Goal: Purchase product/service

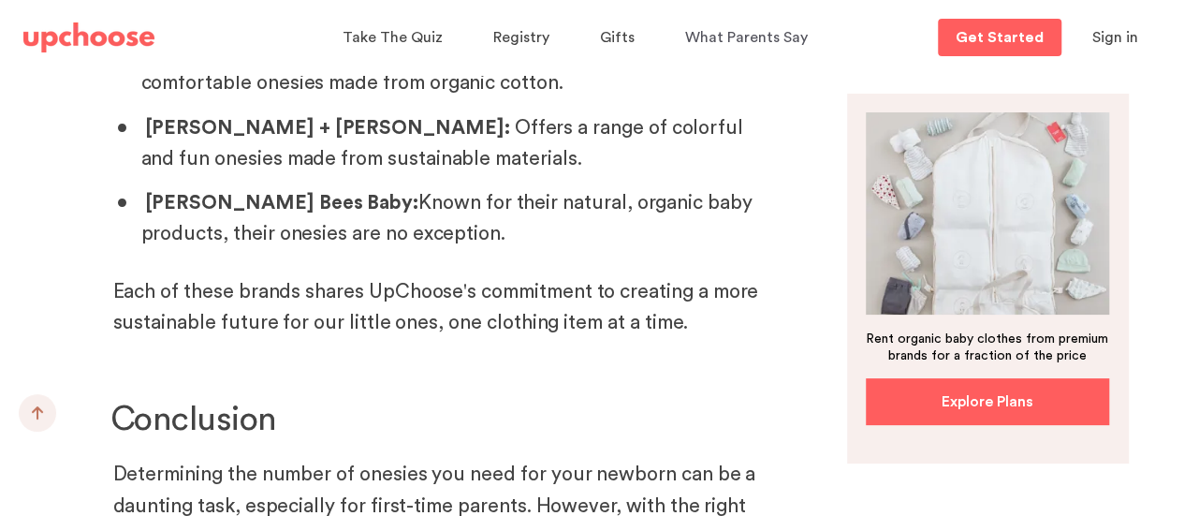
scroll to position [12631, 0]
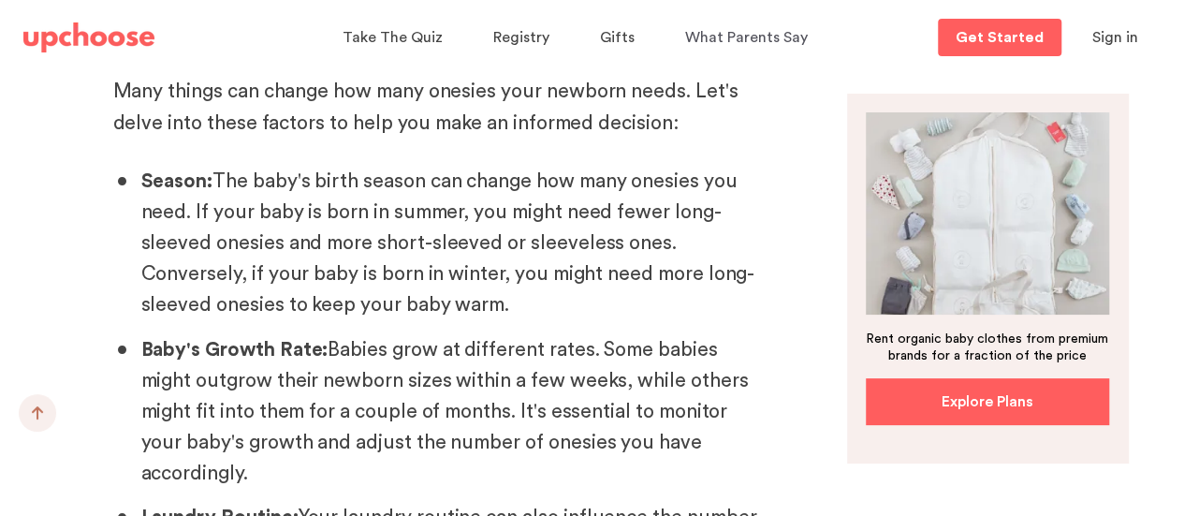
scroll to position [9988, 0]
click at [541, 41] on span "Registry" at bounding box center [521, 37] width 56 height 15
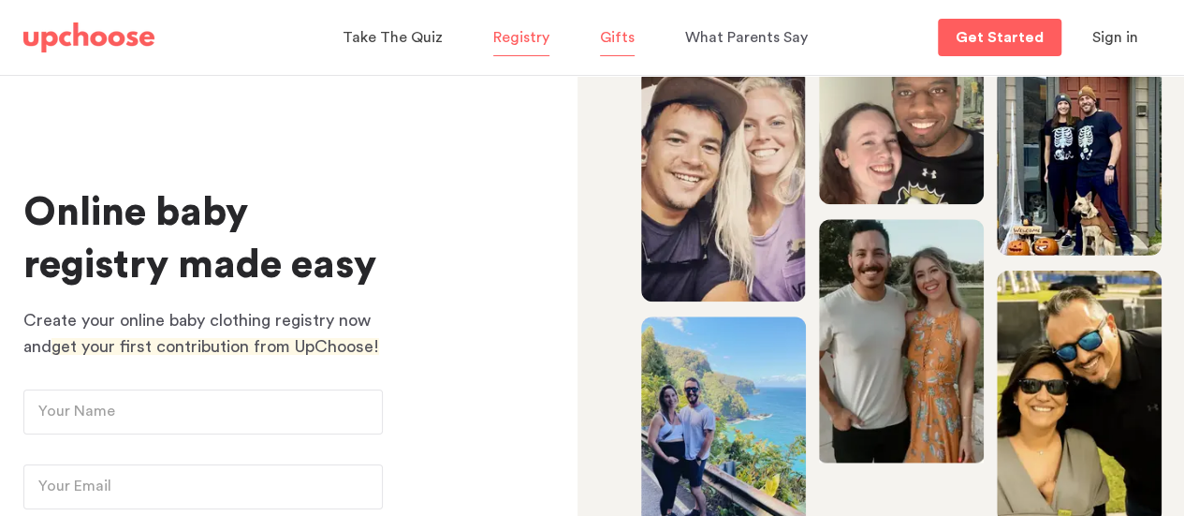
click at [606, 37] on span "Gifts" at bounding box center [617, 37] width 35 height 15
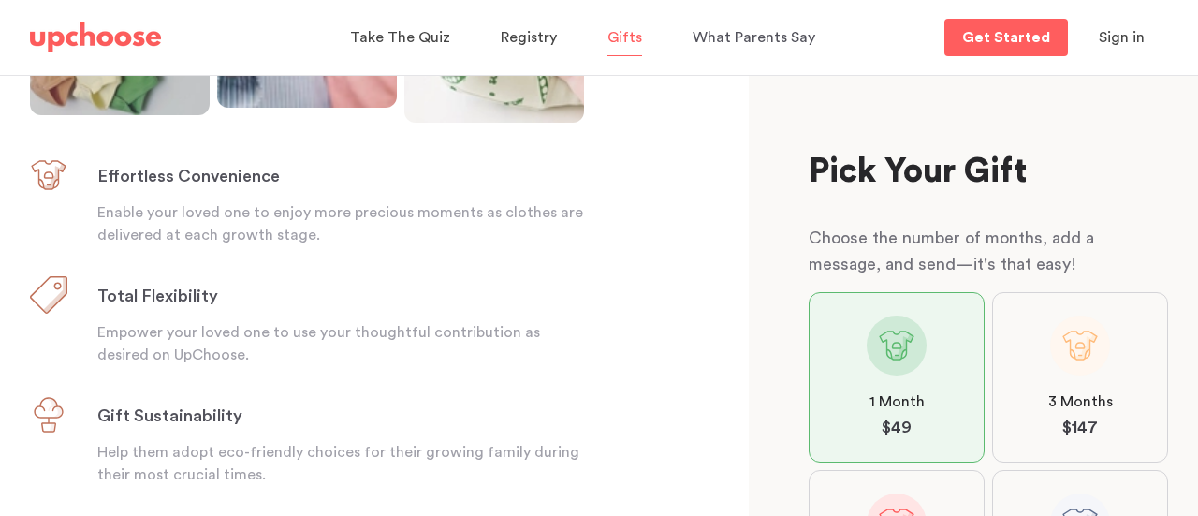
scroll to position [486, 0]
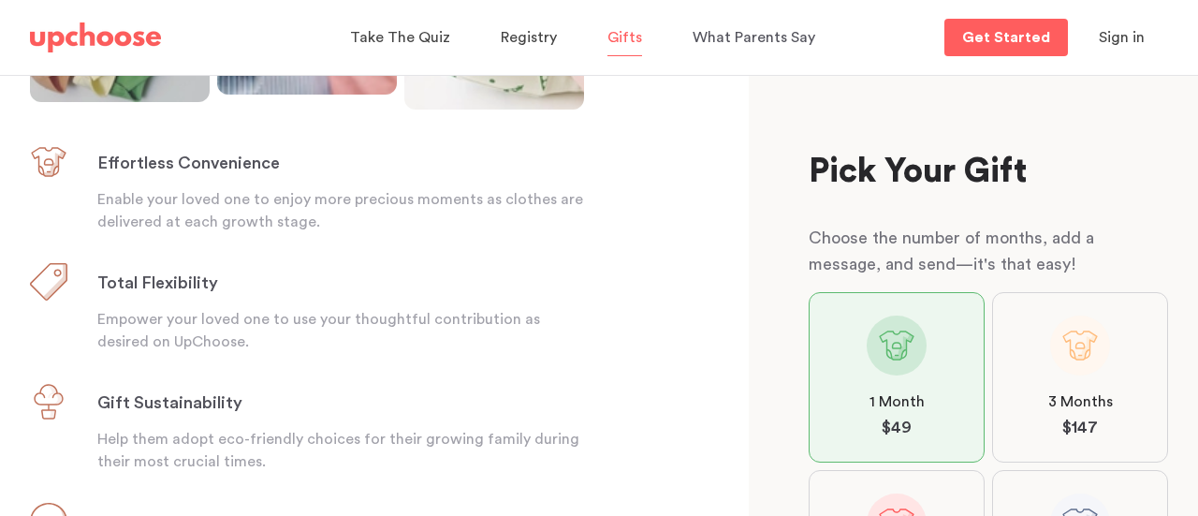
drag, startPoint x: 1073, startPoint y: 379, endPoint x: 1119, endPoint y: 390, distance: 48.1
click at [1119, 390] on label "3 Months $ 147" at bounding box center [1080, 377] width 176 height 170
click at [0, 0] on input "3 Months $ 147" at bounding box center [0, 0] width 0 height 0
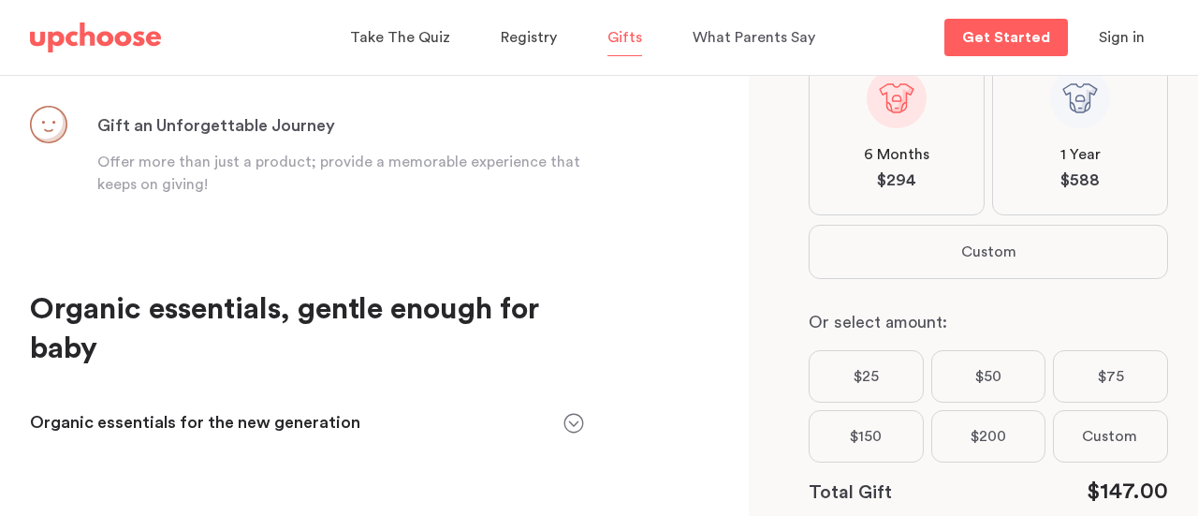
scroll to position [920, 0]
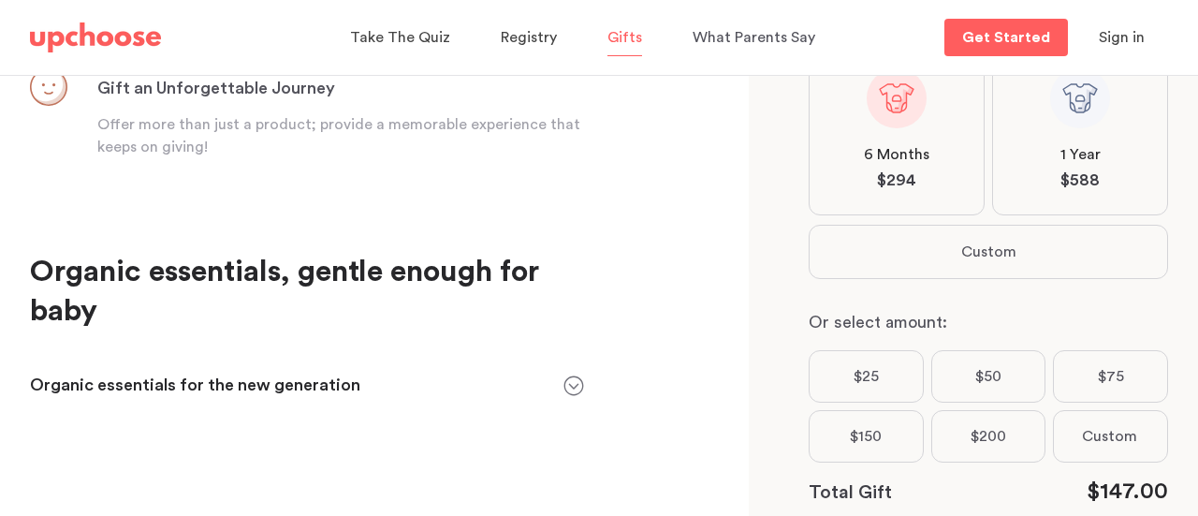
click at [0, 472] on div "The Perfect Gift for New & Expecting Parents Help them simplify and choose sust…" at bounding box center [375, 295] width 751 height 441
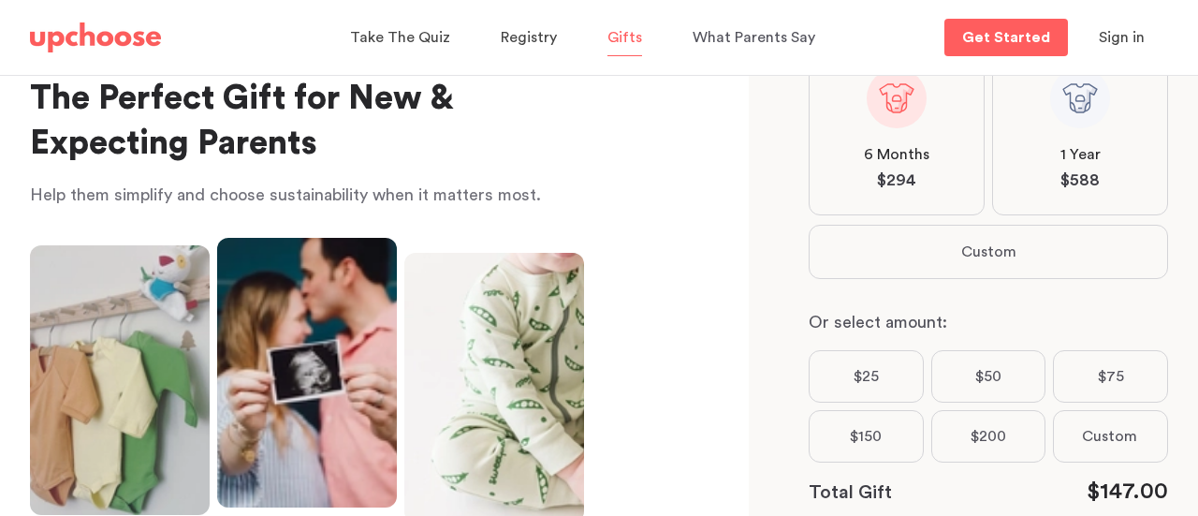
scroll to position [40, 0]
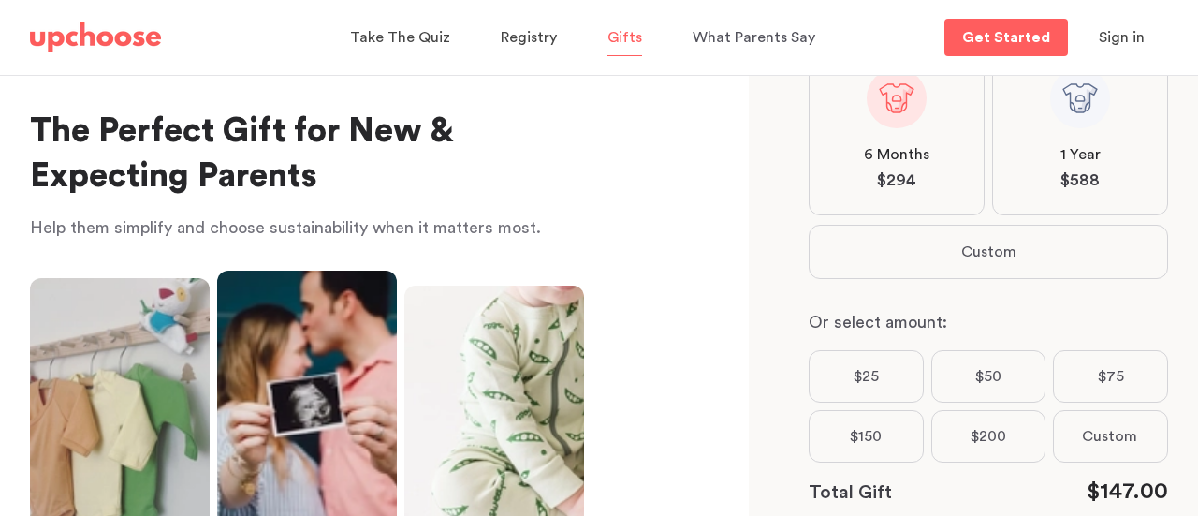
click at [112, 41] on img at bounding box center [95, 37] width 131 height 30
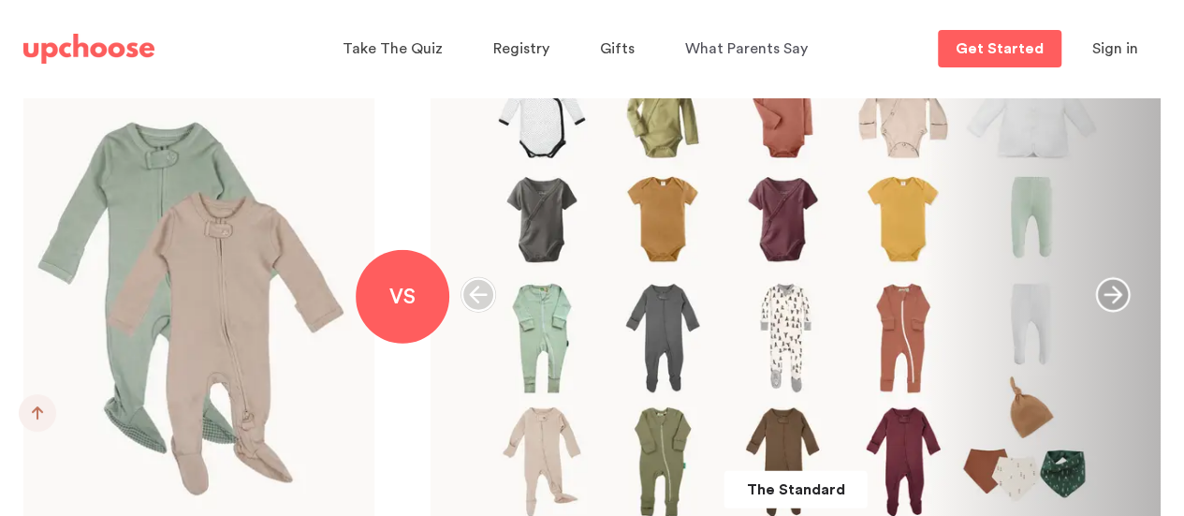
scroll to position [2146, 0]
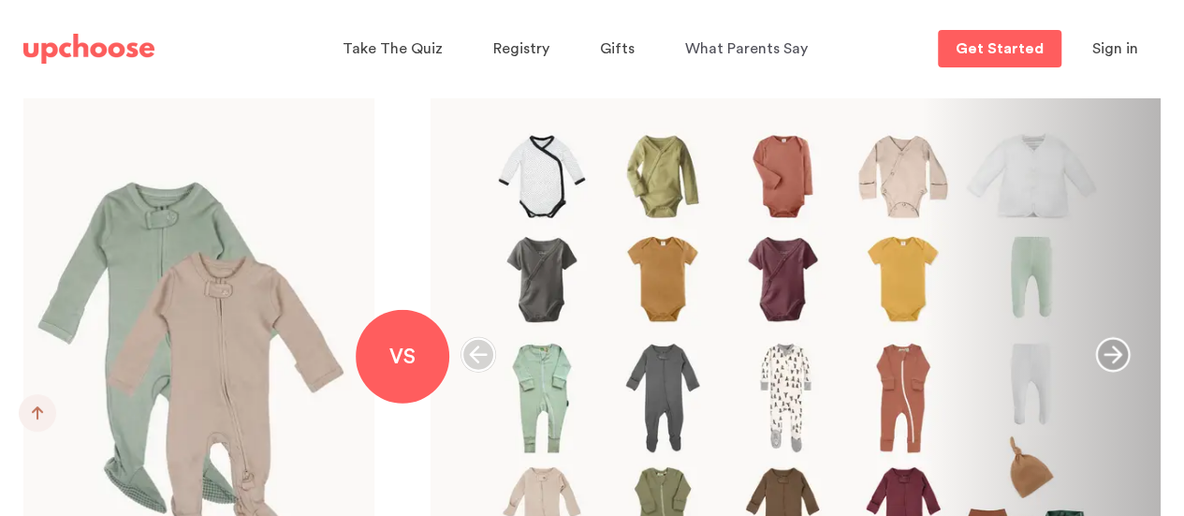
click at [1122, 350] on icon "button" at bounding box center [1113, 355] width 36 height 36
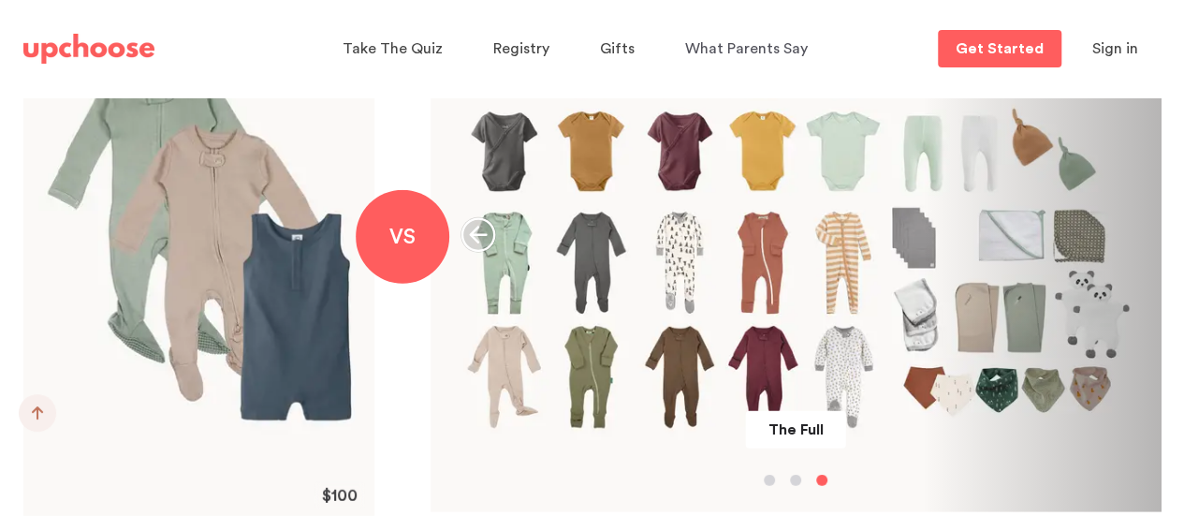
scroll to position [2243, 0]
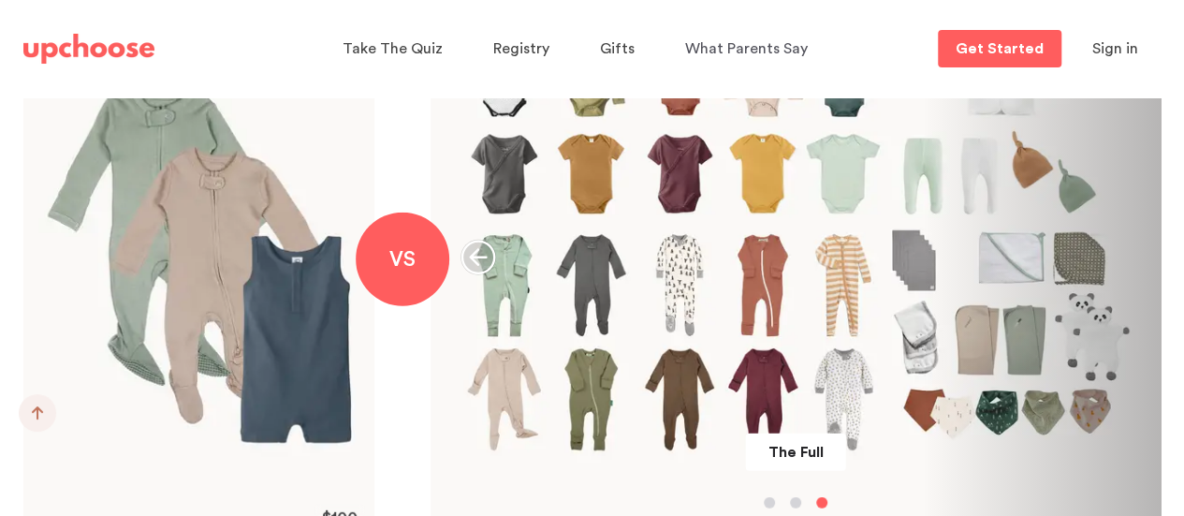
click at [471, 252] on icon "button" at bounding box center [478, 258] width 36 height 36
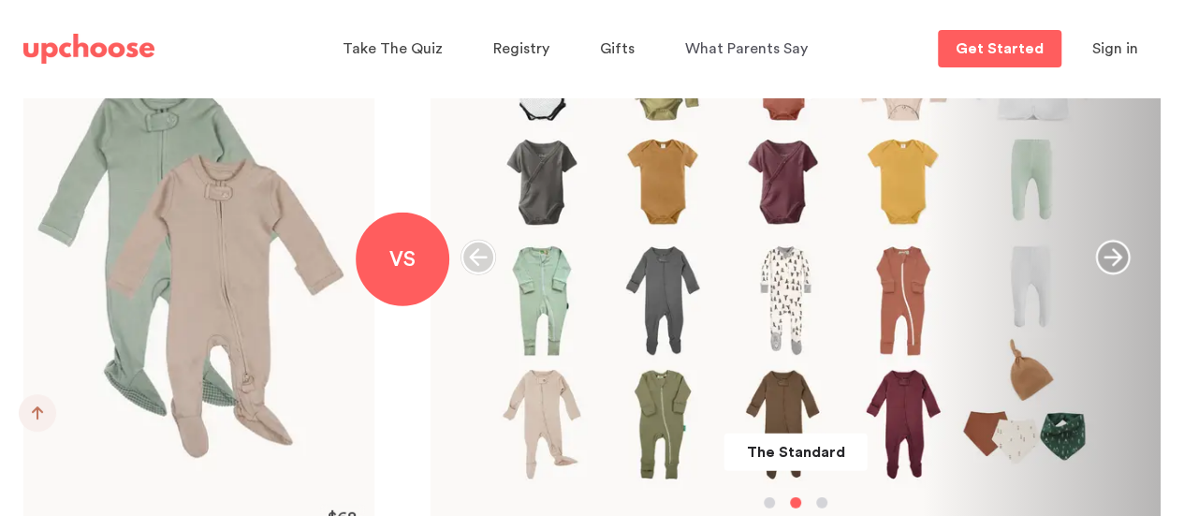
click at [471, 252] on icon "button" at bounding box center [478, 258] width 36 height 36
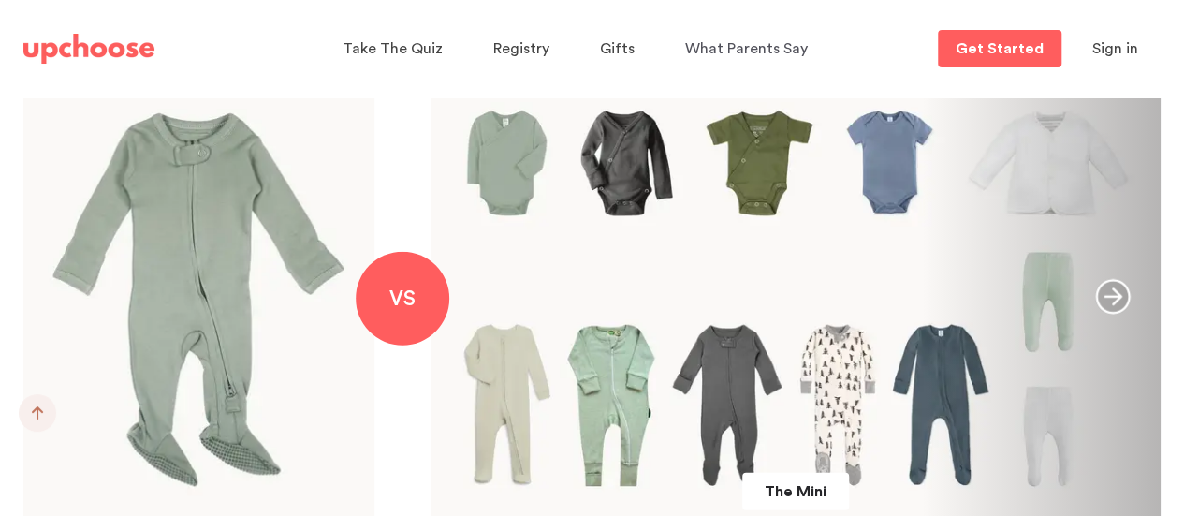
scroll to position [2205, 0]
click at [1118, 293] on icon "button" at bounding box center [1113, 296] width 35 height 35
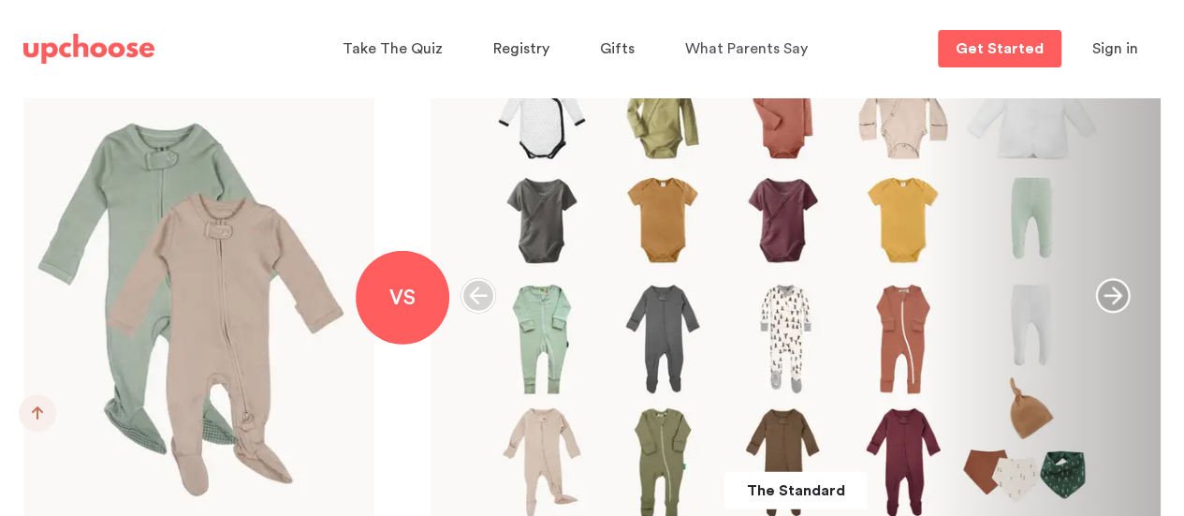
click at [1113, 294] on icon "button" at bounding box center [1113, 296] width 36 height 36
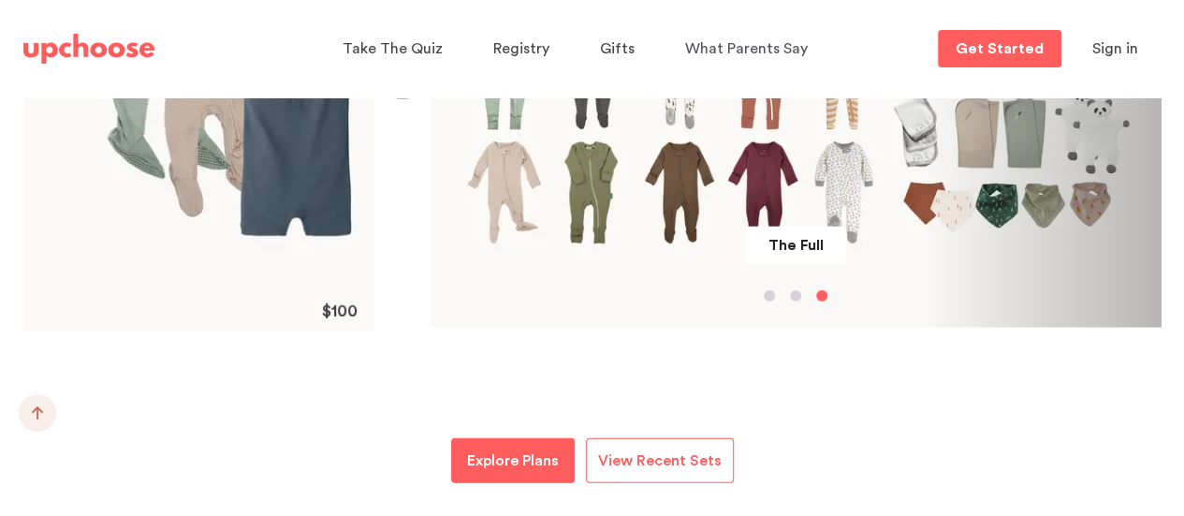
scroll to position [2444, 0]
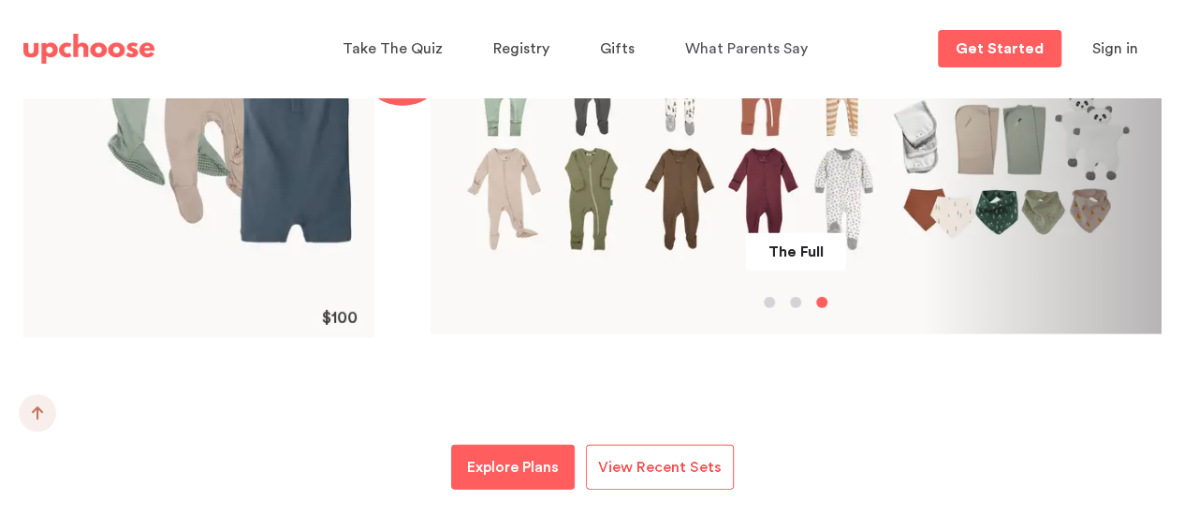
click at [680, 469] on span "View Recent Sets" at bounding box center [660, 467] width 124 height 15
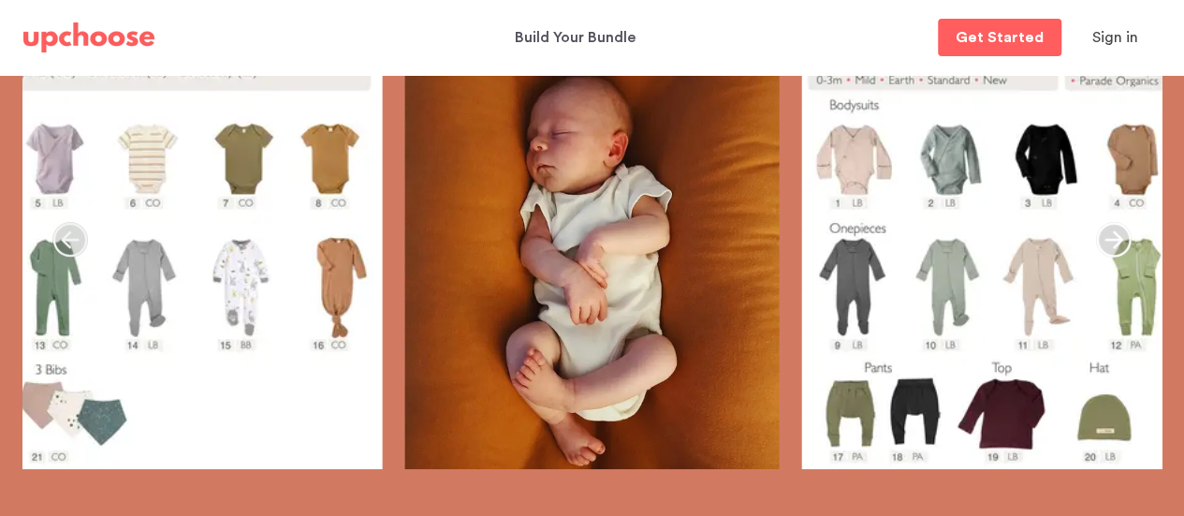
scroll to position [353, 0]
click at [1108, 242] on icon "button" at bounding box center [1114, 239] width 36 height 36
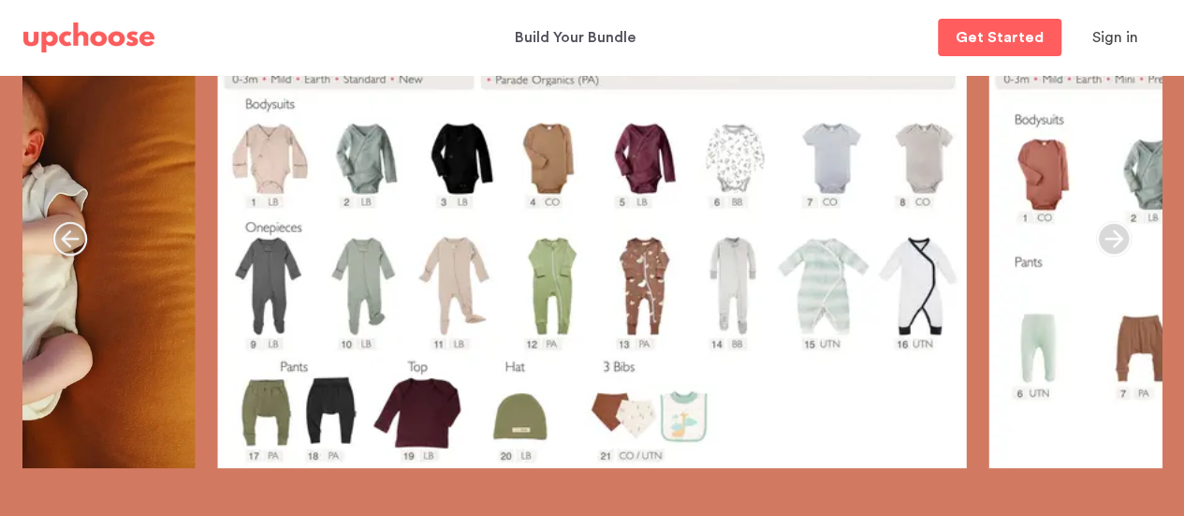
click at [1108, 242] on icon "button" at bounding box center [1114, 239] width 36 height 36
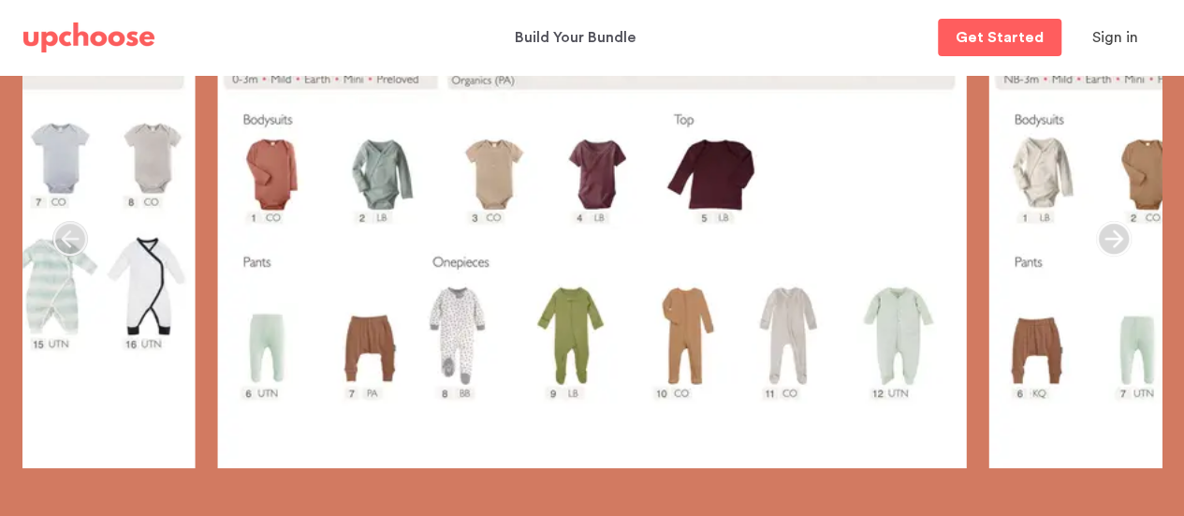
click at [1112, 227] on icon "button" at bounding box center [1114, 239] width 36 height 36
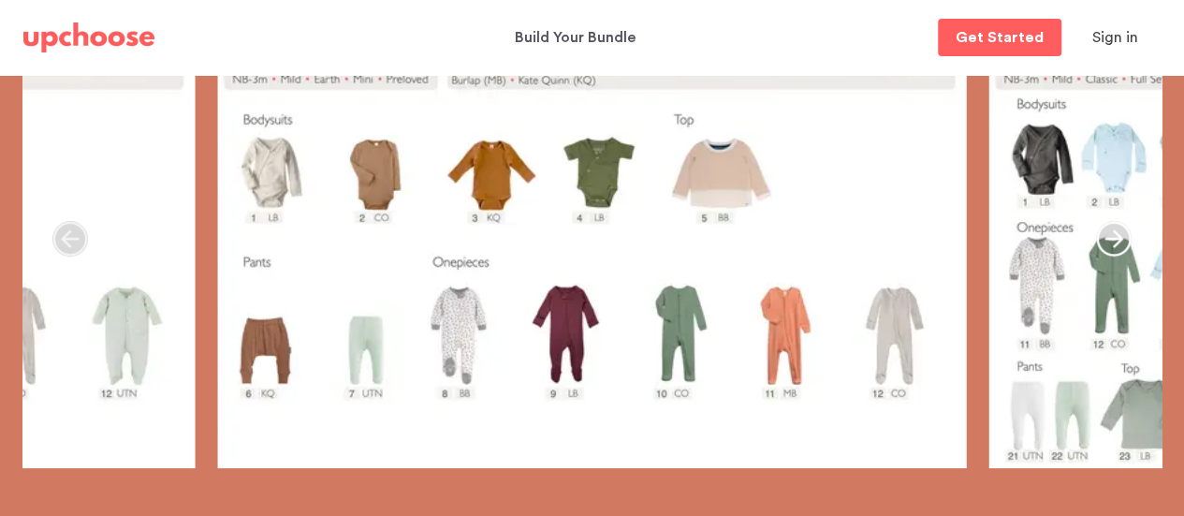
click at [1116, 246] on icon "button" at bounding box center [1114, 239] width 36 height 36
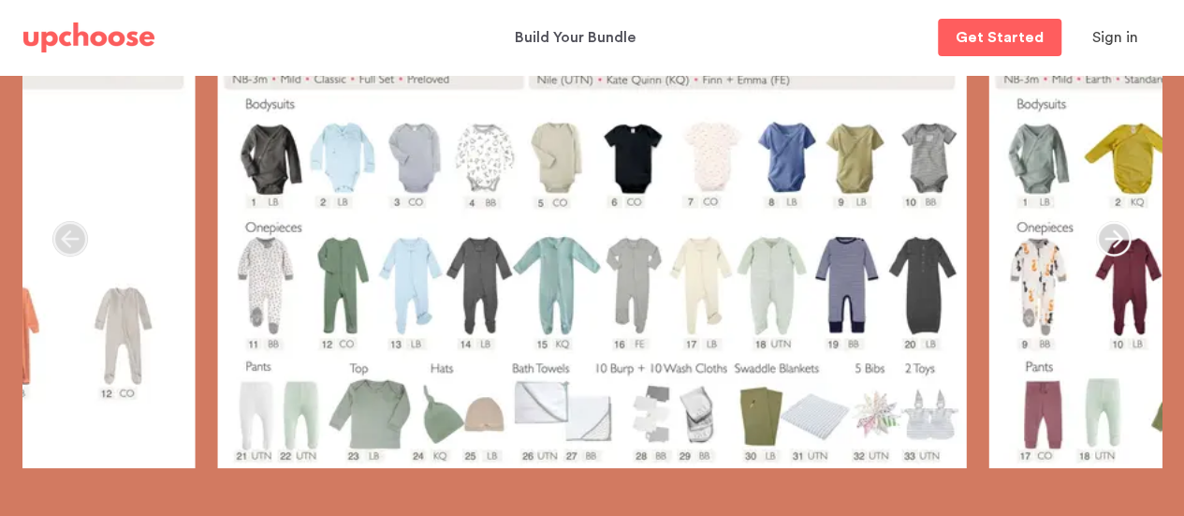
click at [1116, 237] on icon "button" at bounding box center [1114, 239] width 36 height 36
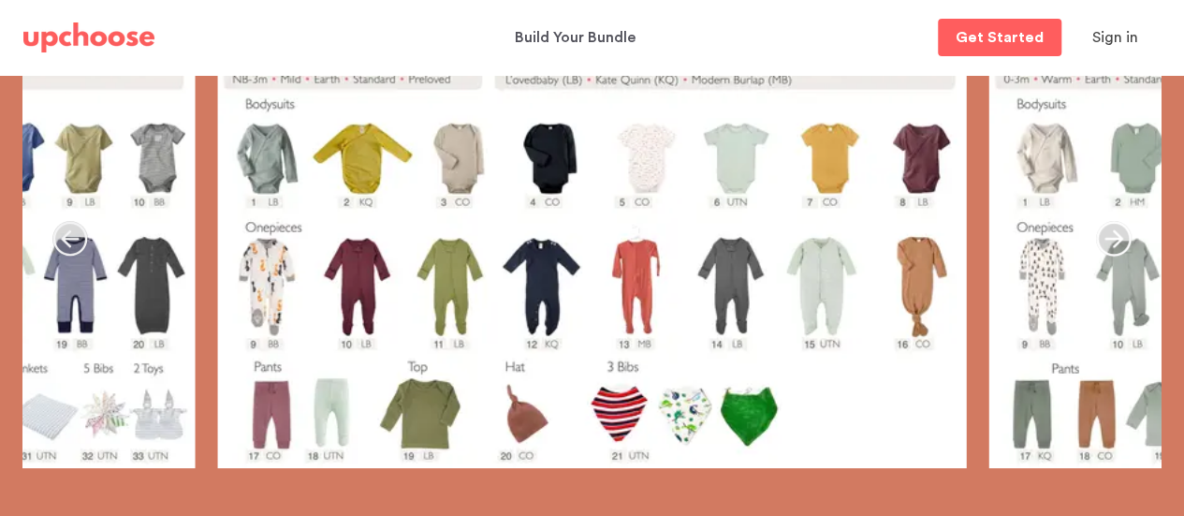
click at [1116, 237] on icon "button" at bounding box center [1114, 239] width 36 height 36
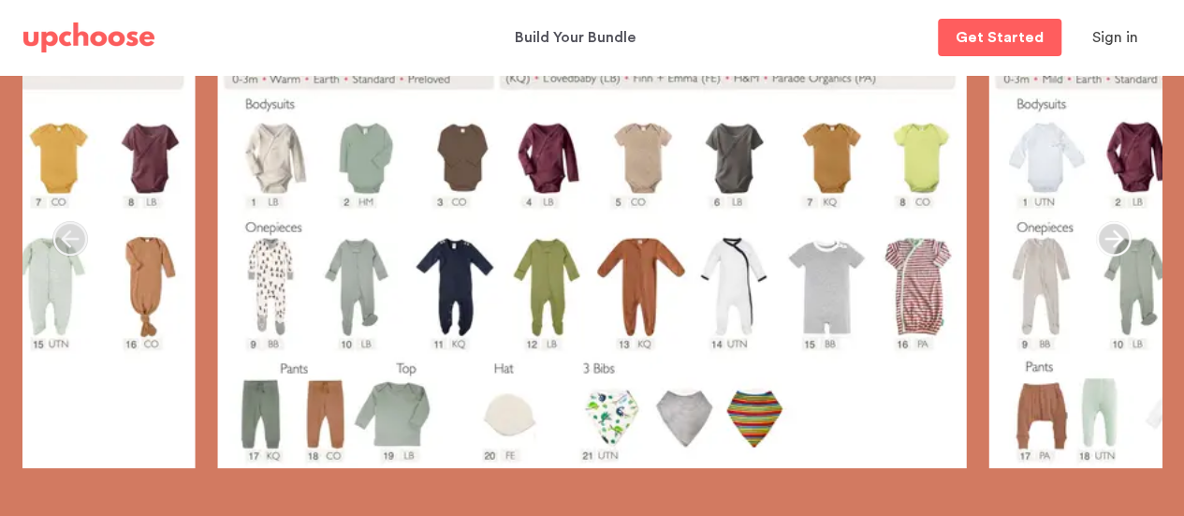
click at [1116, 237] on icon "button" at bounding box center [1114, 239] width 36 height 36
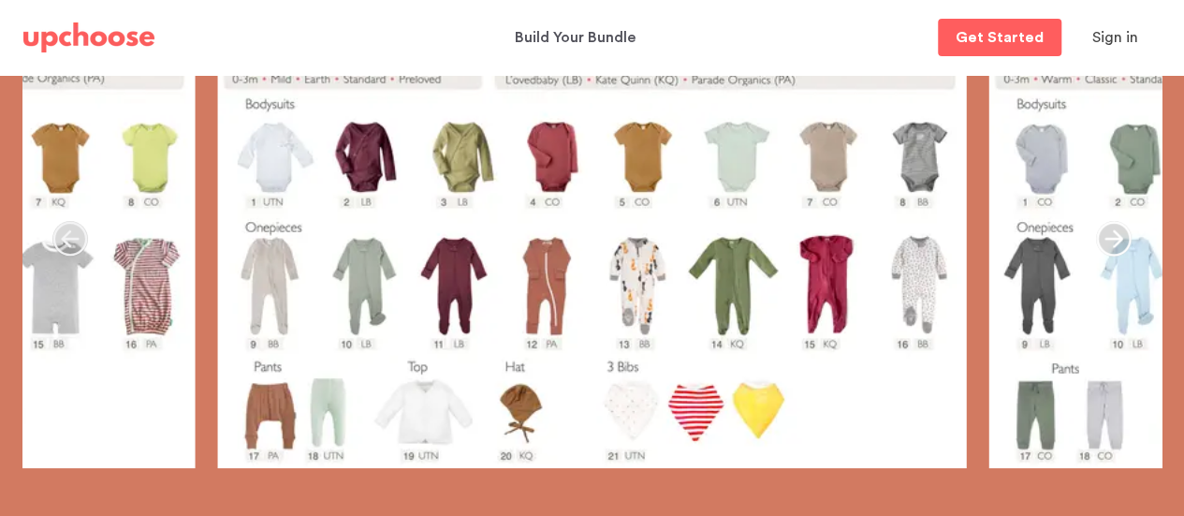
click at [1116, 237] on icon "button" at bounding box center [1114, 239] width 36 height 36
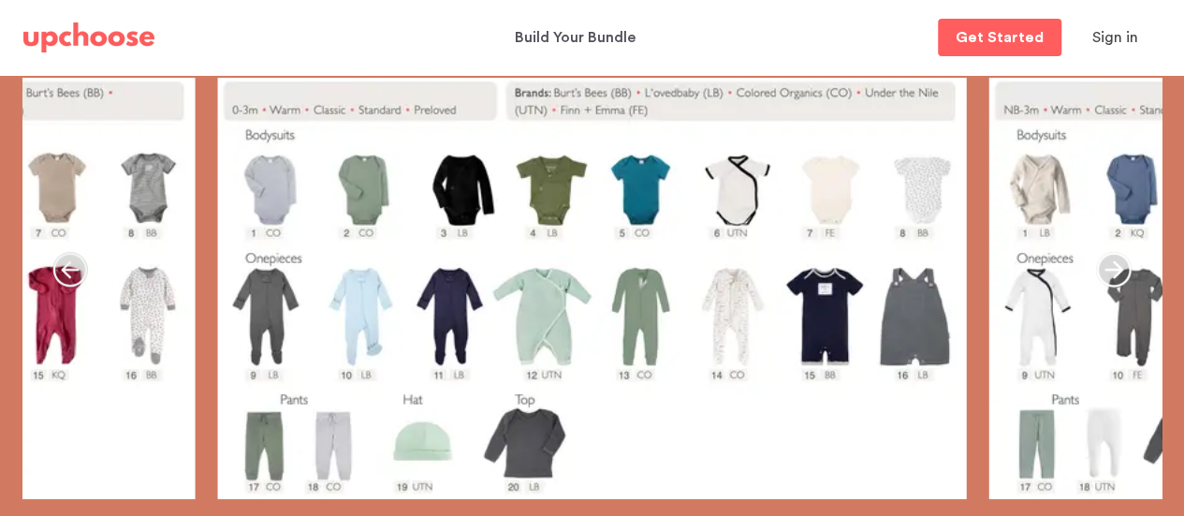
scroll to position [321, 0]
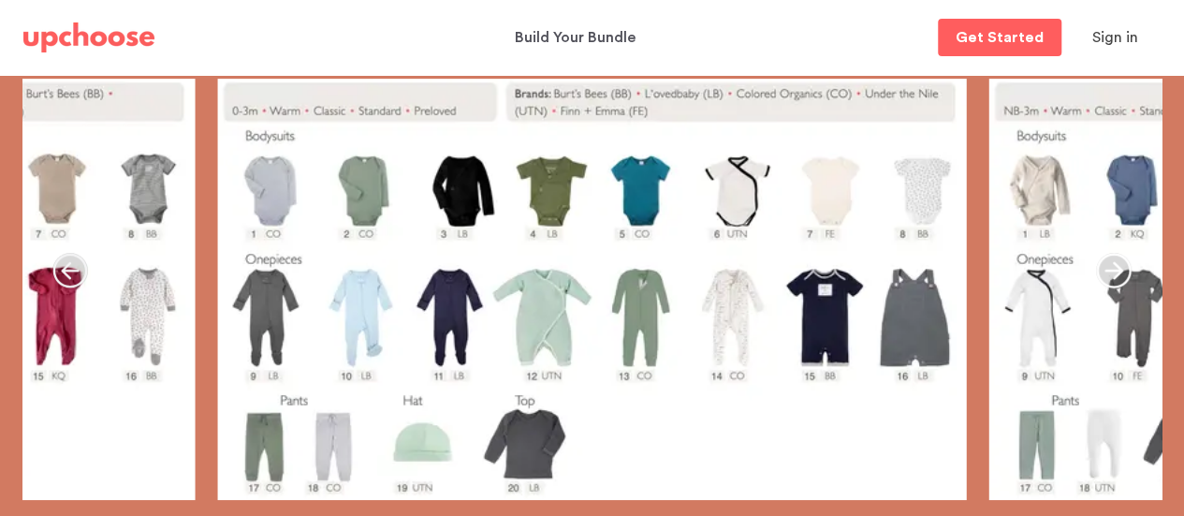
click at [1117, 263] on icon "button" at bounding box center [1114, 271] width 36 height 36
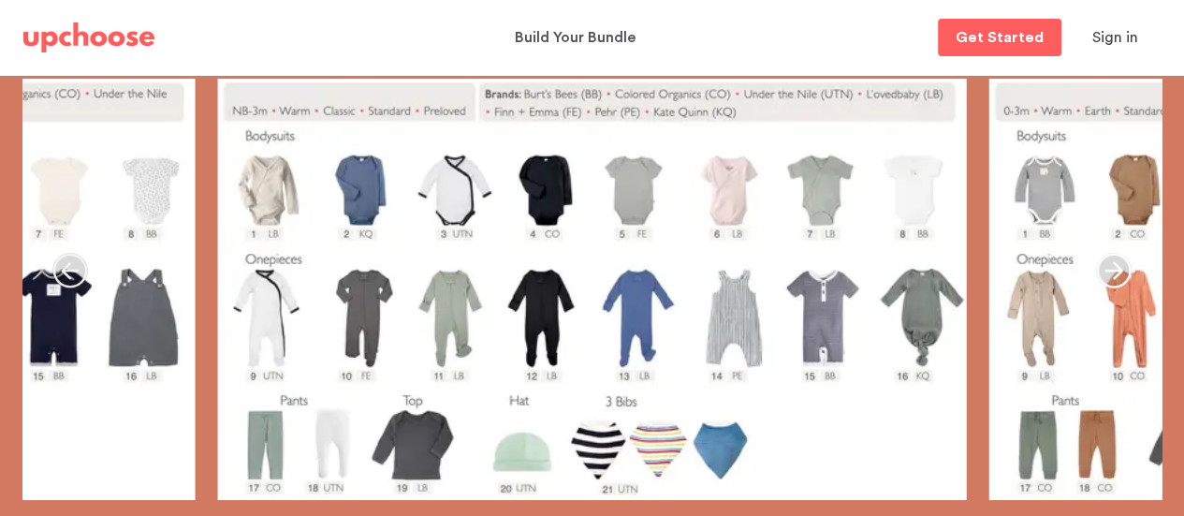
click at [1112, 267] on icon "button" at bounding box center [1114, 271] width 36 height 36
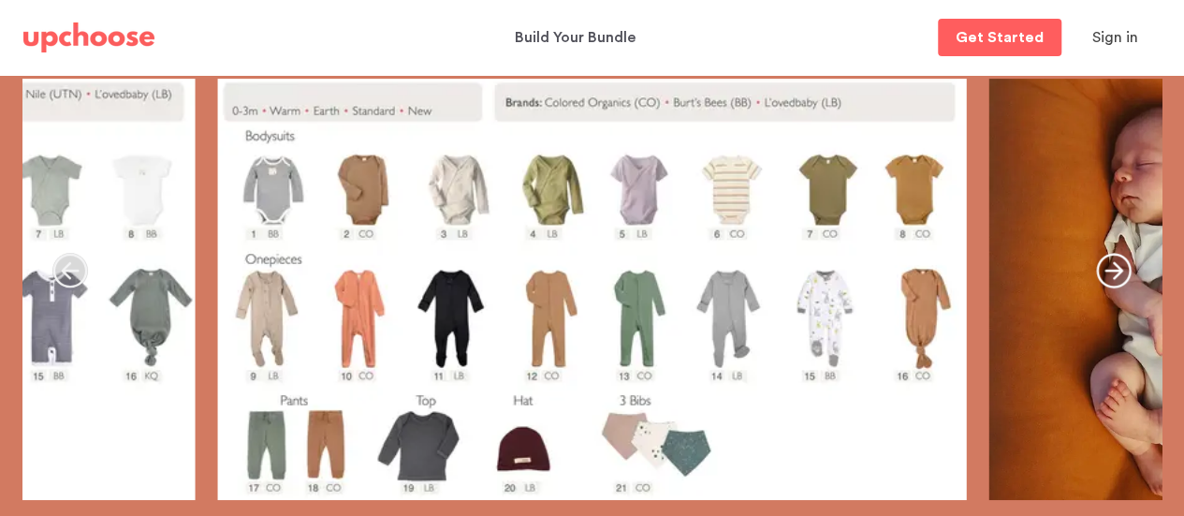
click at [1112, 267] on icon "button" at bounding box center [1114, 271] width 36 height 36
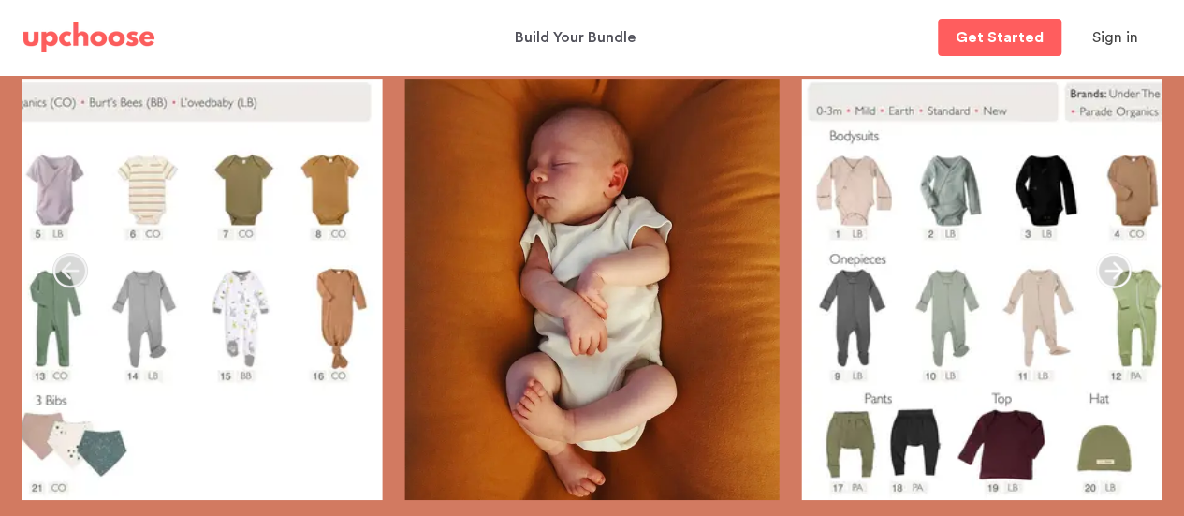
click at [1112, 267] on icon "button" at bounding box center [1114, 271] width 36 height 36
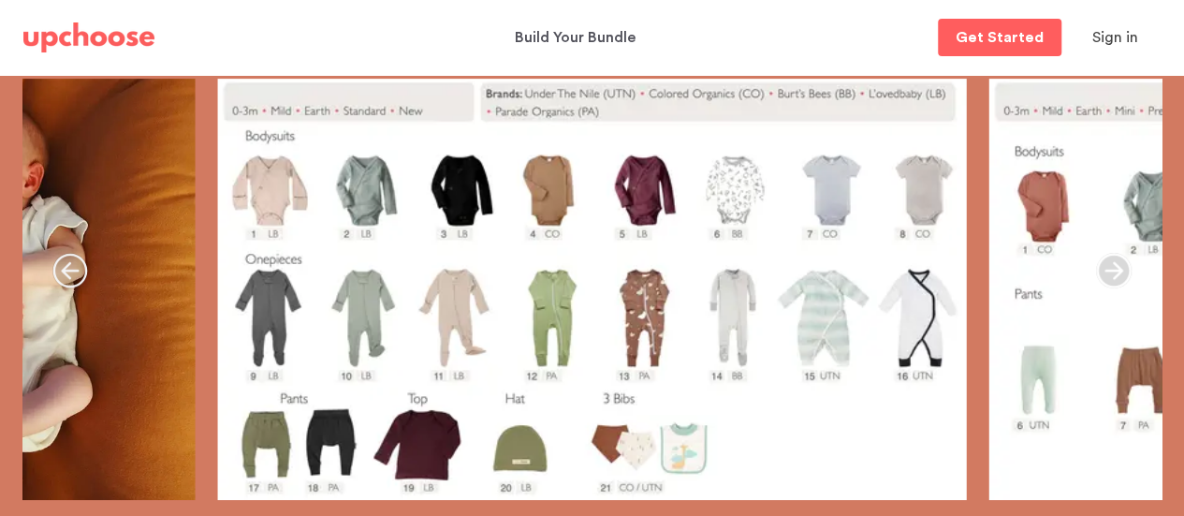
click at [1118, 263] on icon "button" at bounding box center [1114, 271] width 36 height 36
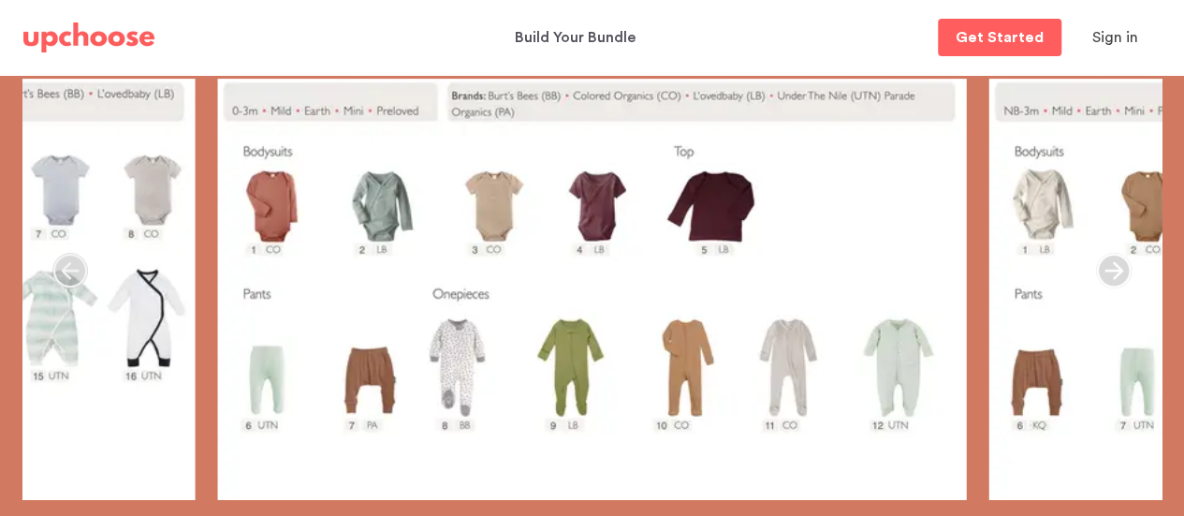
click at [1118, 263] on icon "button" at bounding box center [1114, 271] width 36 height 36
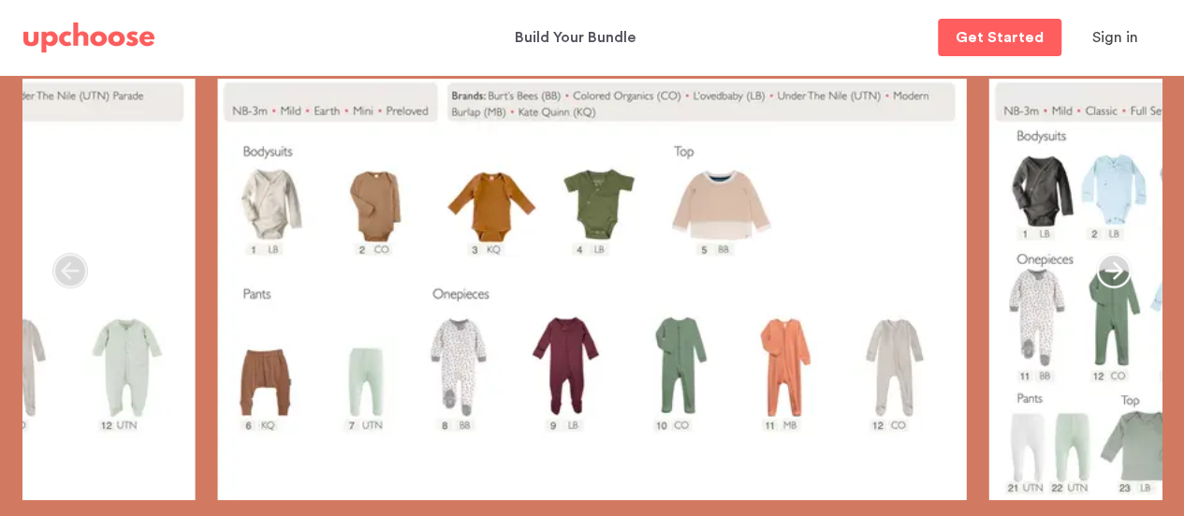
click at [1118, 263] on icon "button" at bounding box center [1114, 271] width 36 height 36
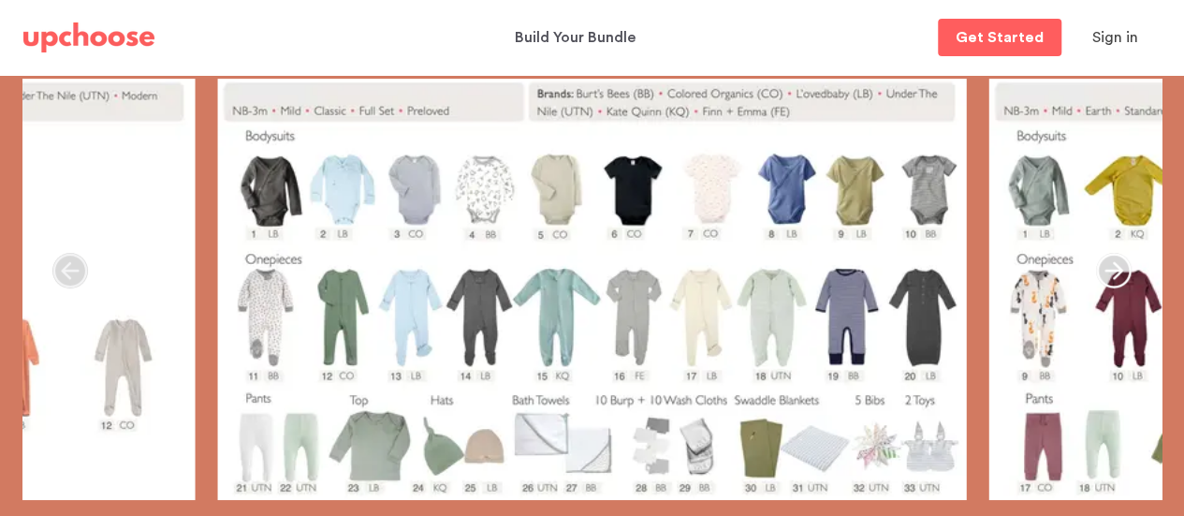
click at [1118, 263] on icon "button" at bounding box center [1114, 271] width 36 height 36
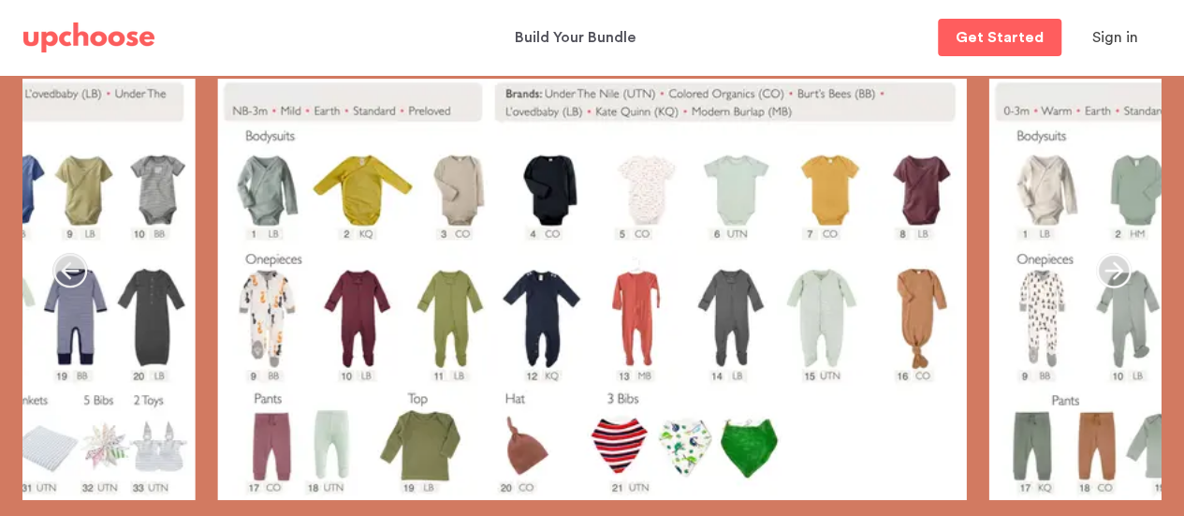
click at [1118, 263] on icon "button" at bounding box center [1114, 271] width 36 height 36
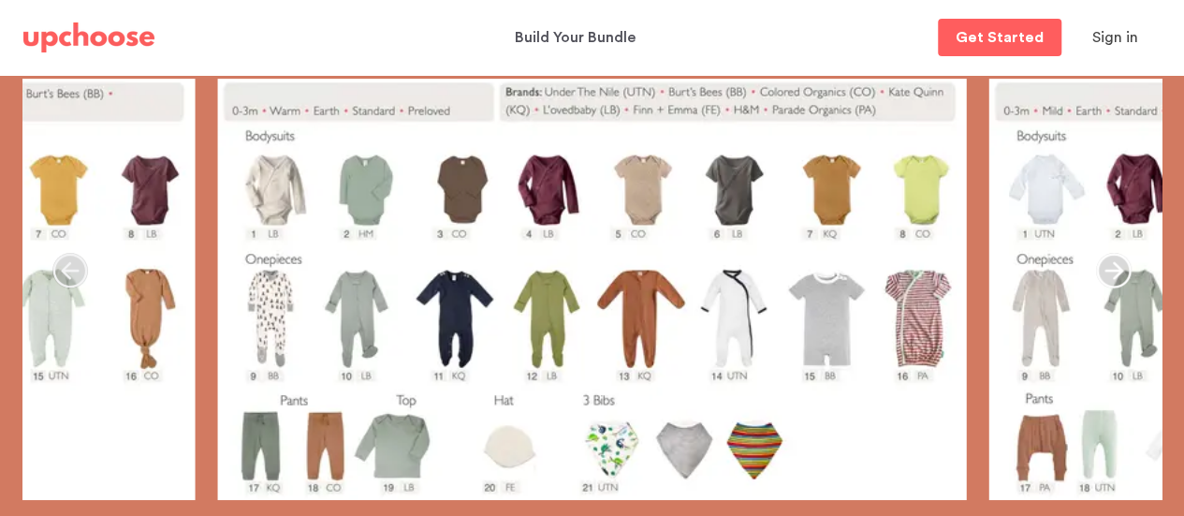
click at [1118, 263] on icon "button" at bounding box center [1114, 271] width 36 height 36
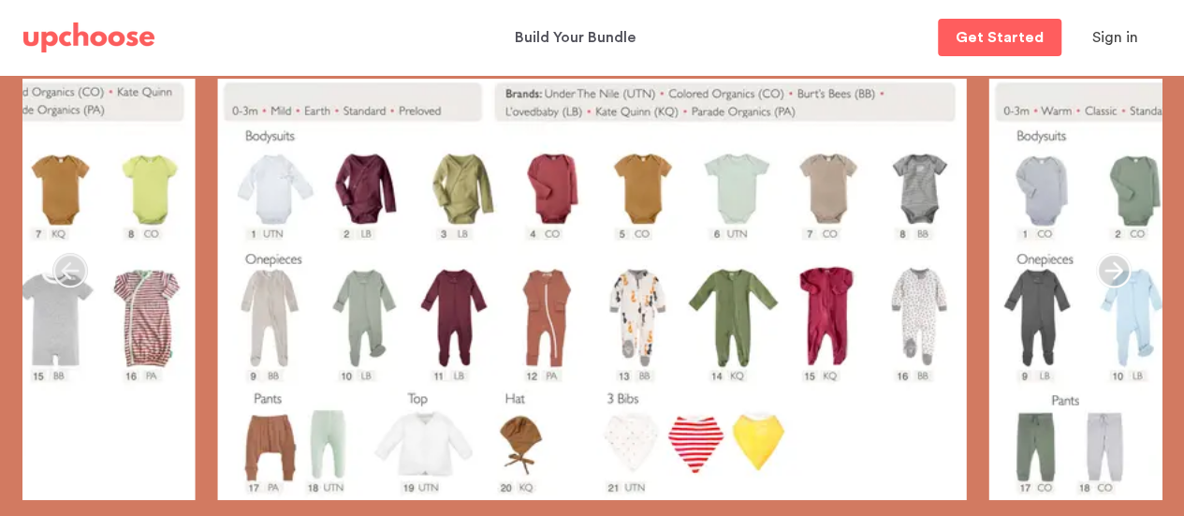
click at [1118, 263] on icon "button" at bounding box center [1114, 271] width 36 height 36
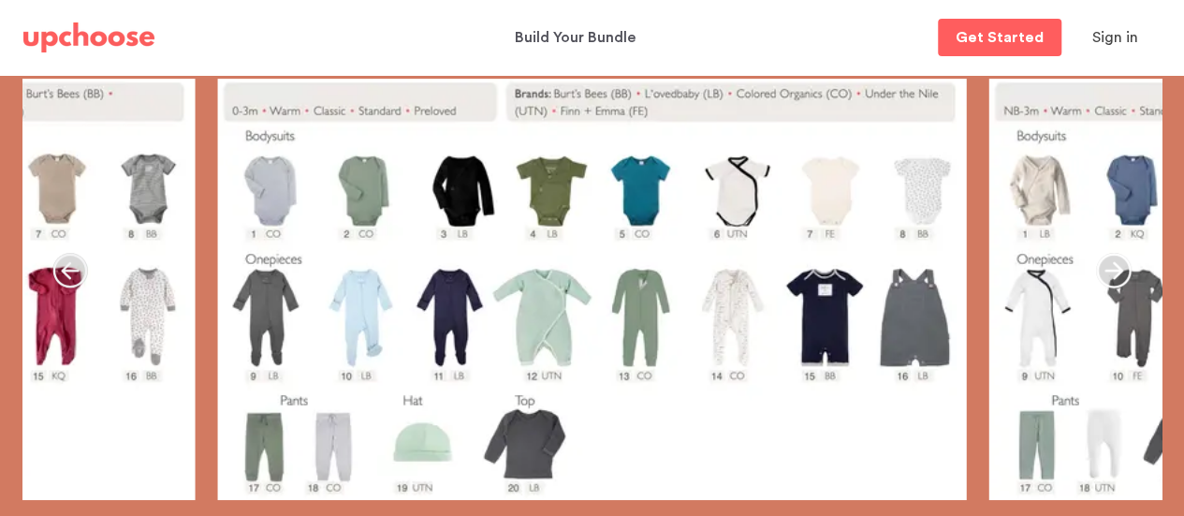
click at [1118, 263] on icon "button" at bounding box center [1114, 271] width 36 height 36
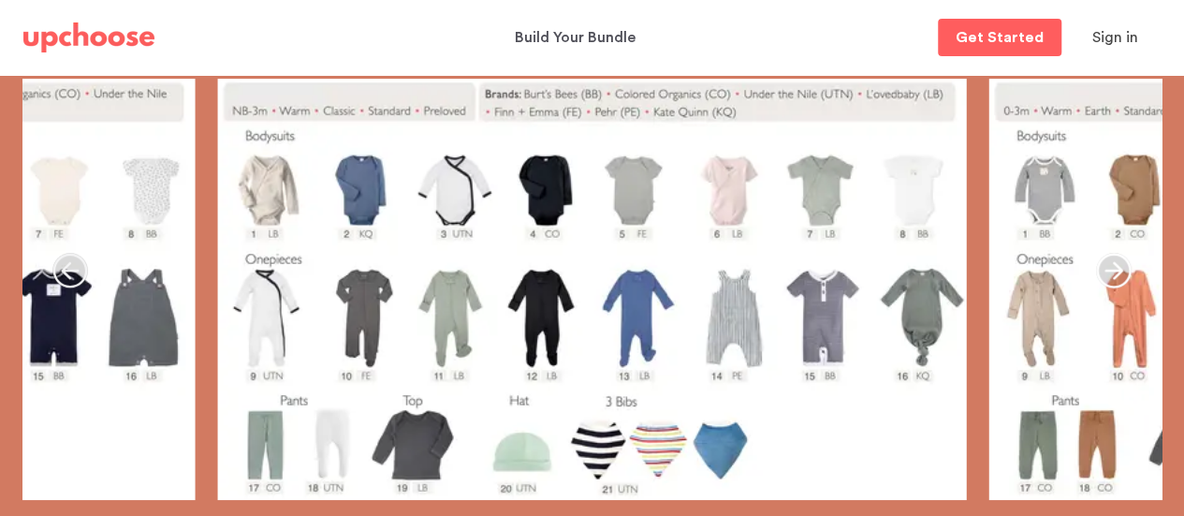
click at [1114, 268] on icon "button" at bounding box center [1114, 271] width 36 height 36
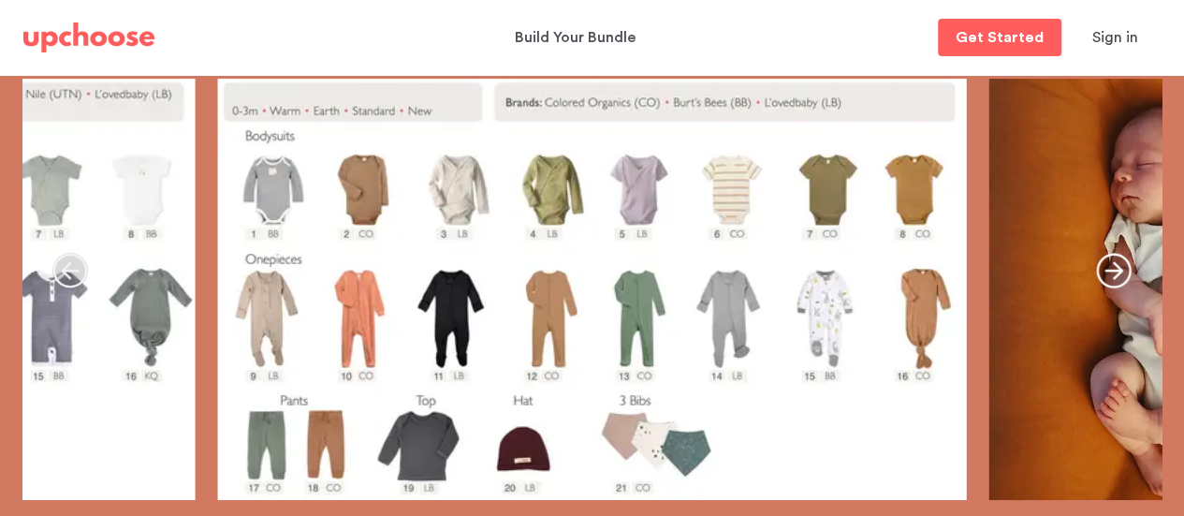
click at [1119, 259] on icon "button" at bounding box center [1114, 271] width 36 height 36
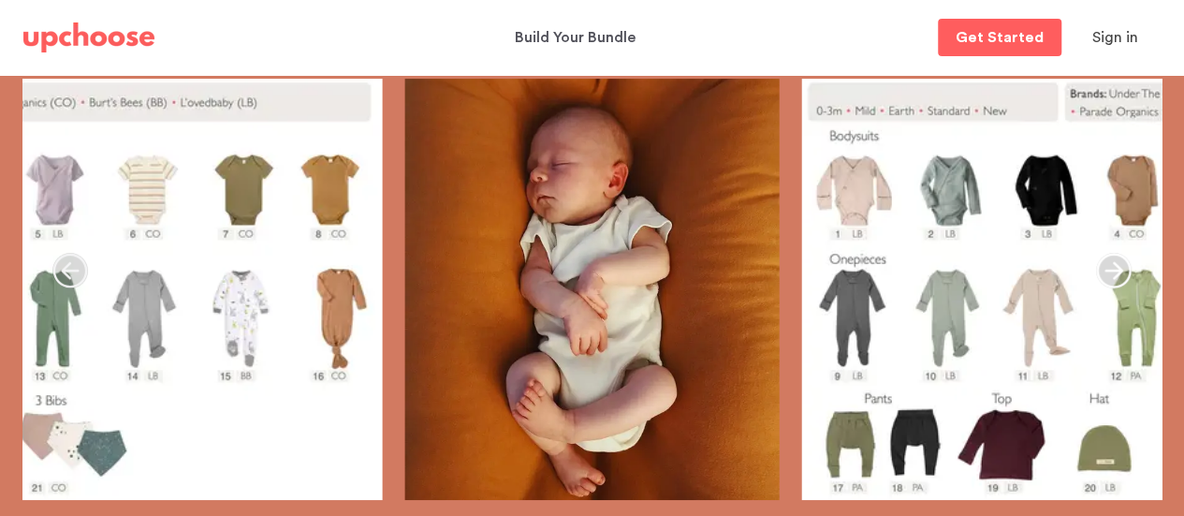
click at [1113, 259] on icon "button" at bounding box center [1114, 271] width 36 height 36
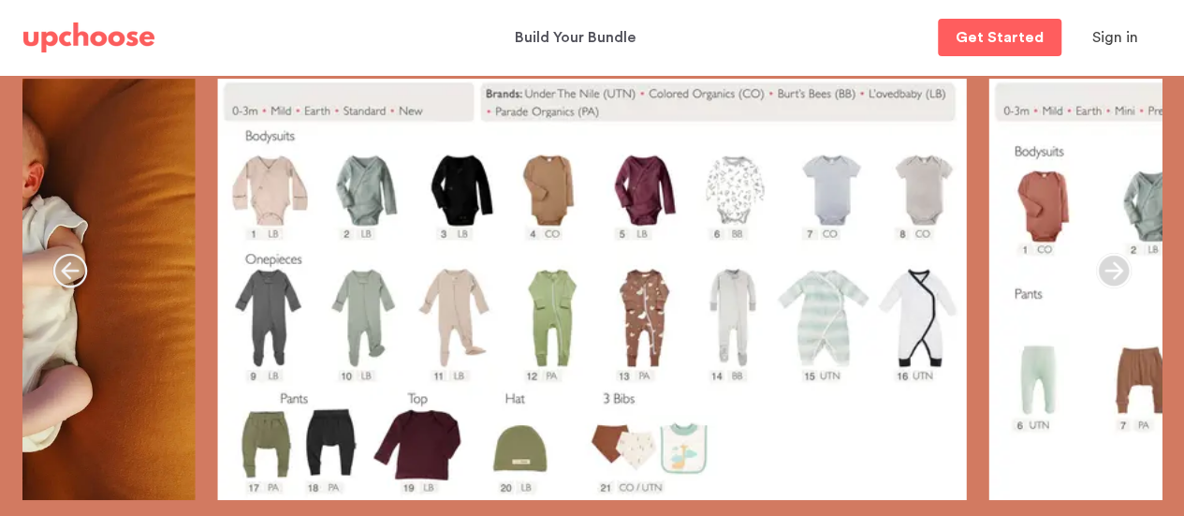
click at [1113, 259] on icon "button" at bounding box center [1114, 271] width 36 height 36
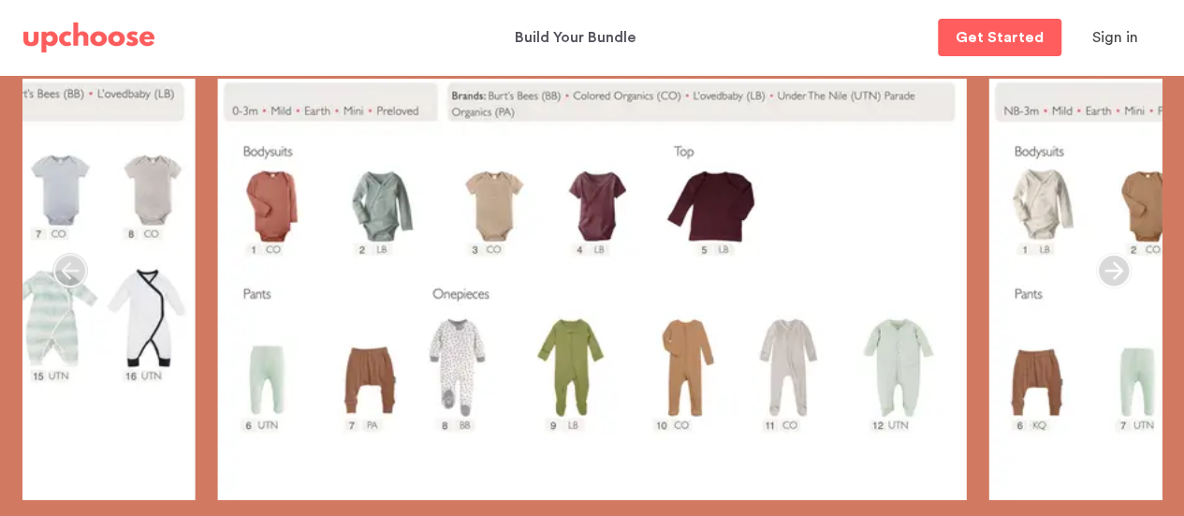
click at [1113, 259] on icon "button" at bounding box center [1114, 271] width 36 height 36
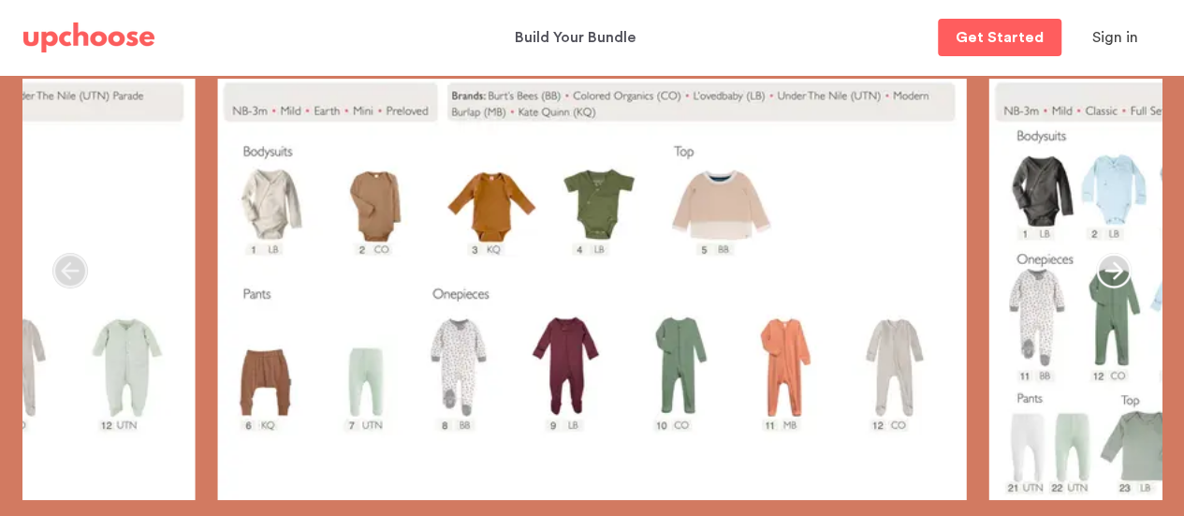
click at [1113, 259] on icon "button" at bounding box center [1114, 271] width 36 height 36
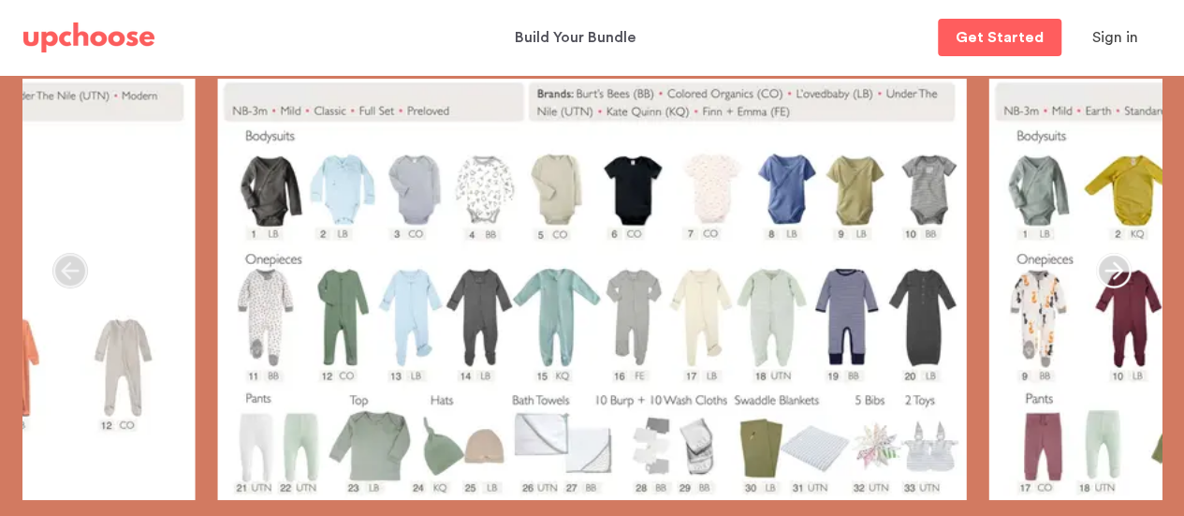
click at [1113, 259] on icon "button" at bounding box center [1114, 271] width 36 height 36
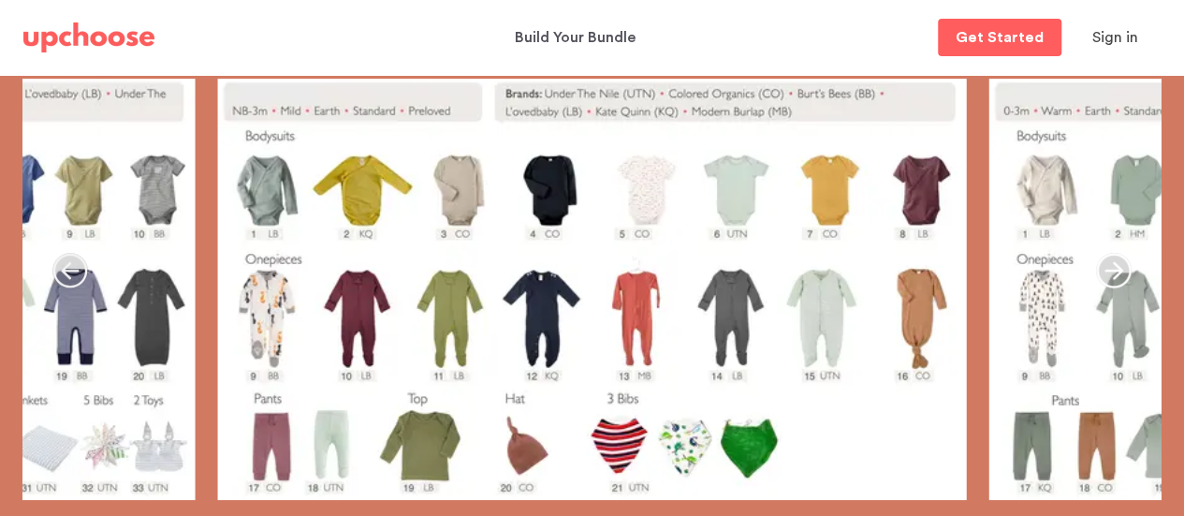
click at [1108, 267] on icon "button" at bounding box center [1114, 271] width 36 height 36
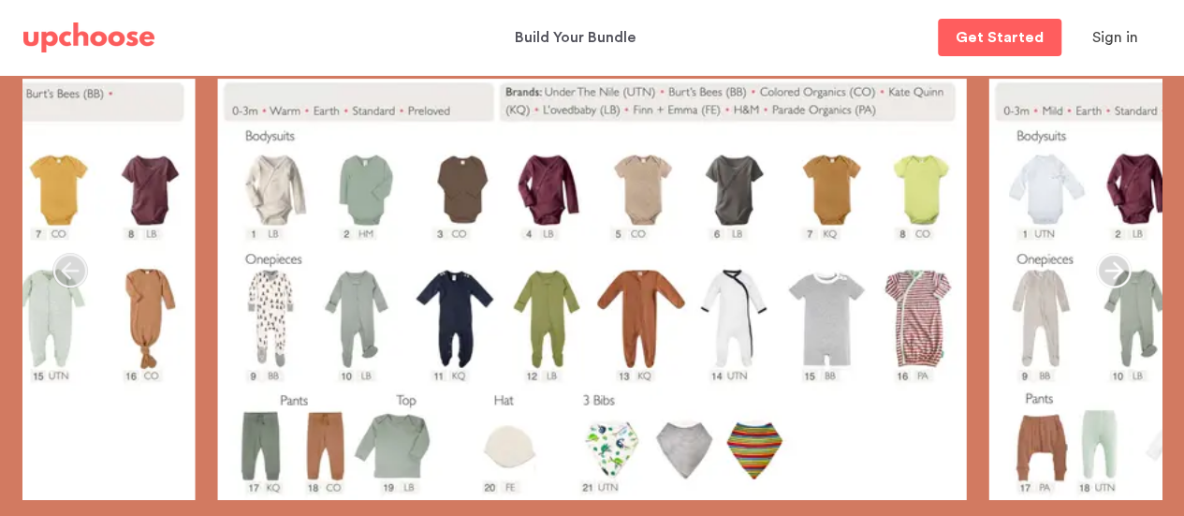
click at [1108, 267] on icon "button" at bounding box center [1114, 271] width 36 height 36
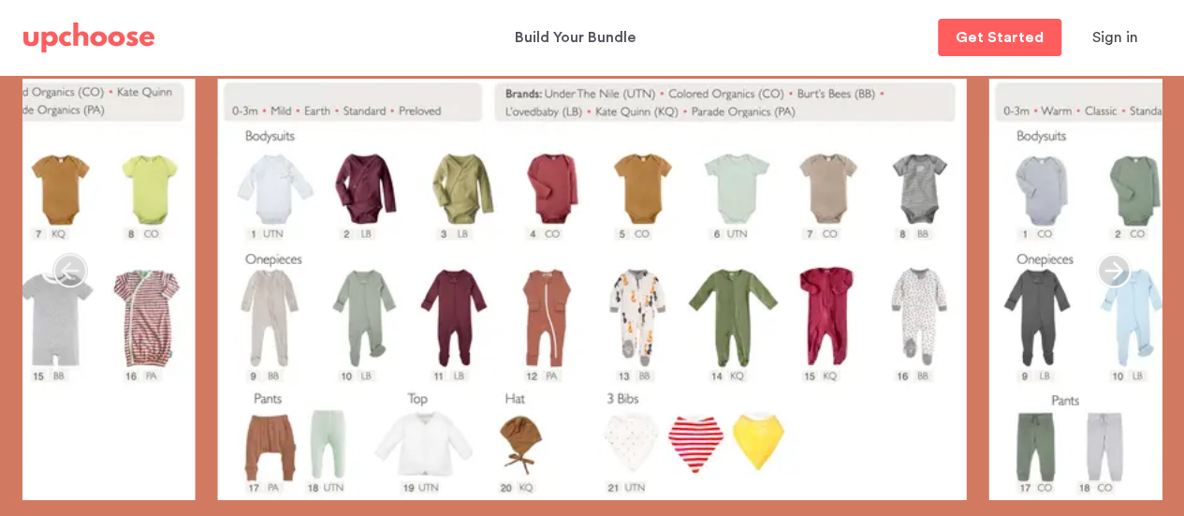
click at [1108, 267] on icon "button" at bounding box center [1114, 271] width 36 height 36
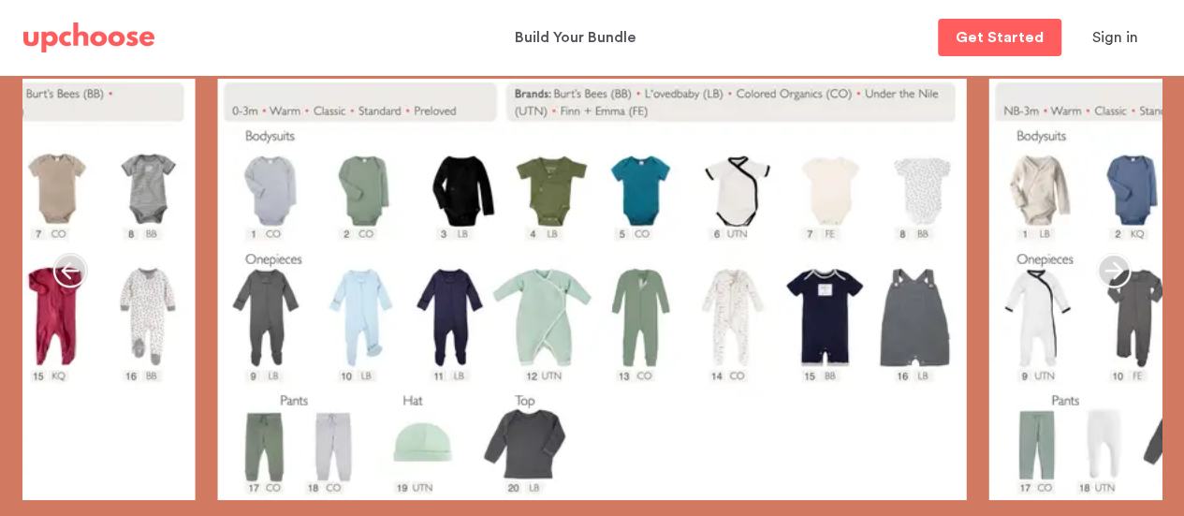
click at [1108, 267] on icon "button" at bounding box center [1114, 271] width 36 height 36
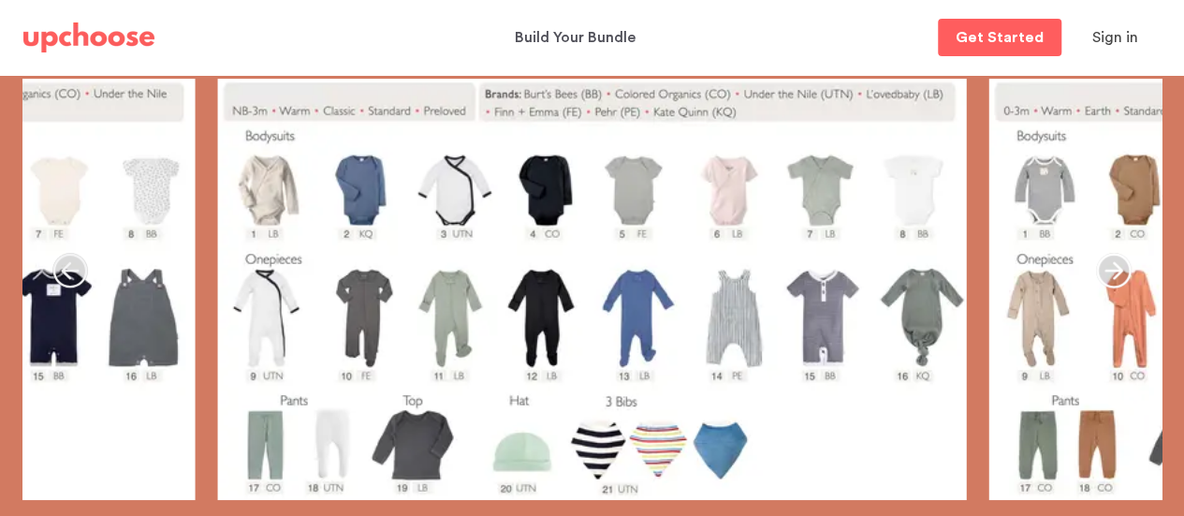
click at [1108, 267] on icon "button" at bounding box center [1114, 271] width 36 height 36
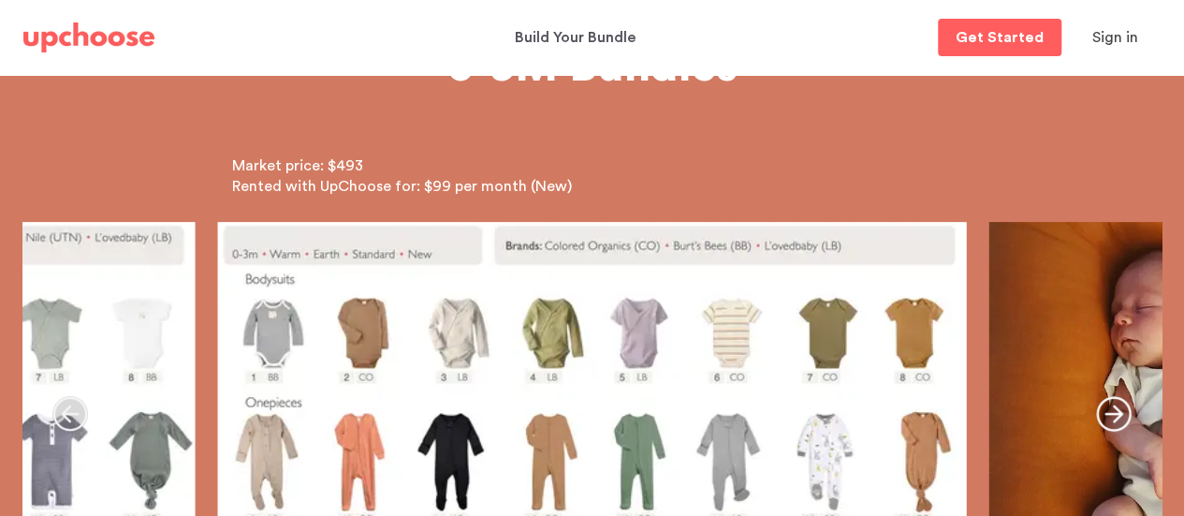
scroll to position [177, 0]
